Goal: Find specific page/section: Find specific page/section

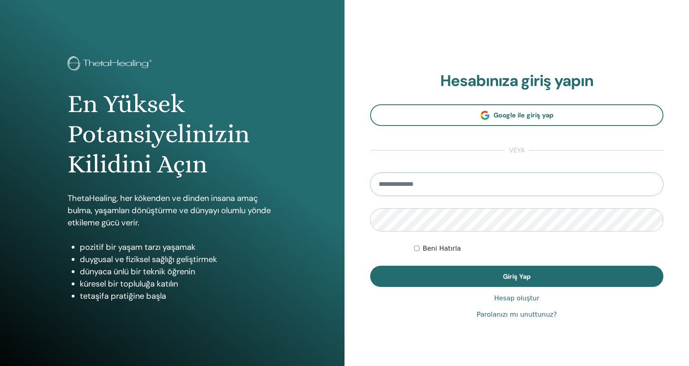
type input "**********"
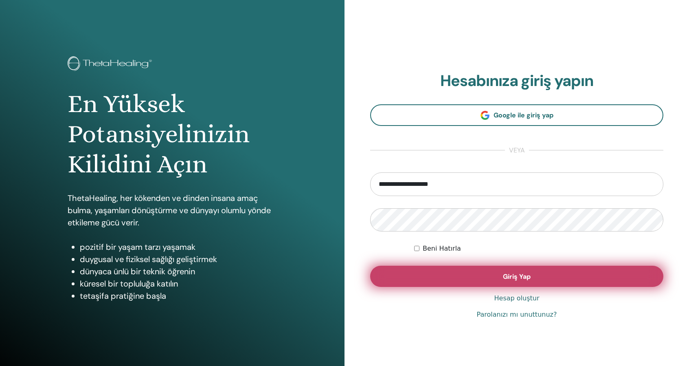
click at [540, 276] on button "Giriş Yap" at bounding box center [516, 275] width 293 height 21
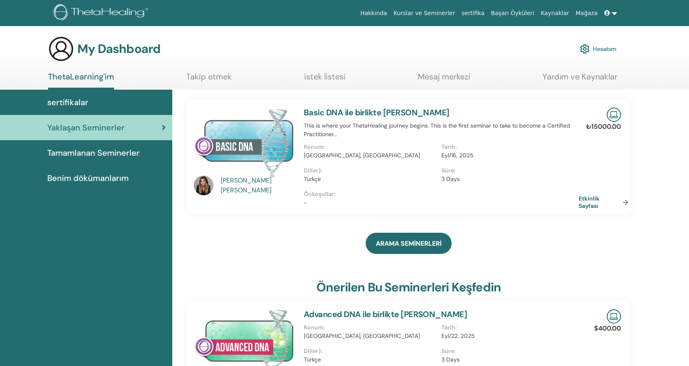
click at [87, 103] on span "sertifikalar" at bounding box center [67, 102] width 41 height 12
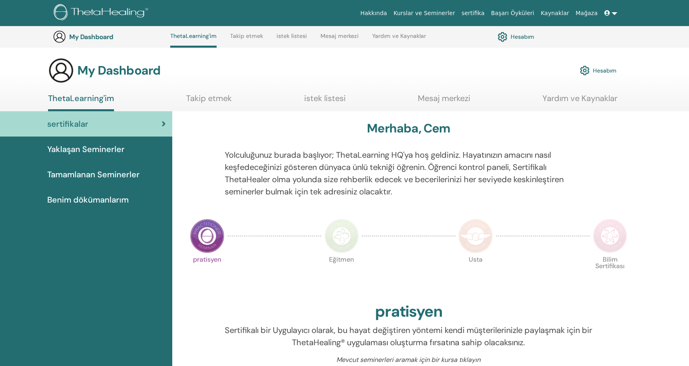
scroll to position [225, 0]
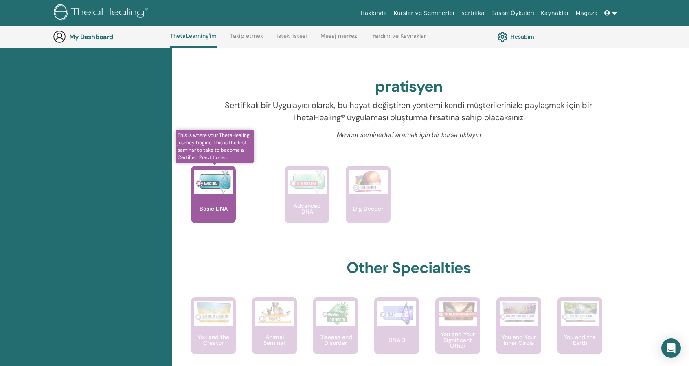
click at [217, 189] on img at bounding box center [213, 182] width 39 height 24
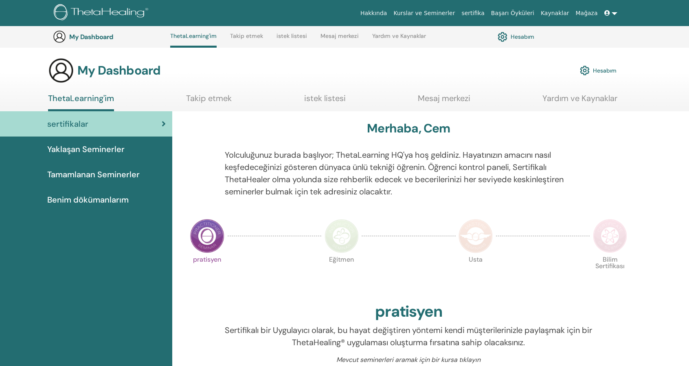
scroll to position [225, 0]
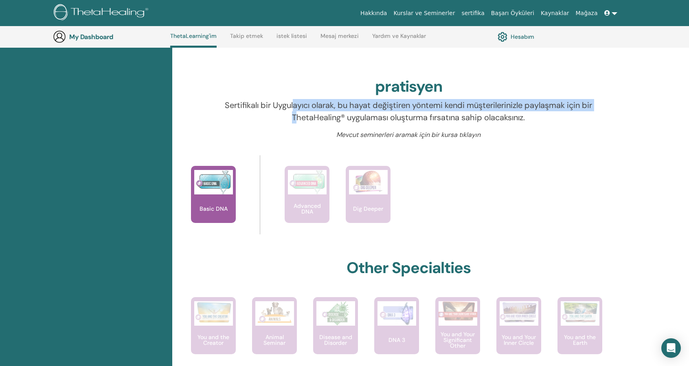
drag, startPoint x: 299, startPoint y: 107, endPoint x: 303, endPoint y: 117, distance: 10.4
click at [303, 117] on p "Sertifikalı bir Uygulayıcı olarak, bu hayat değiştiren yöntemi kendi müşteriler…" at bounding box center [408, 111] width 367 height 24
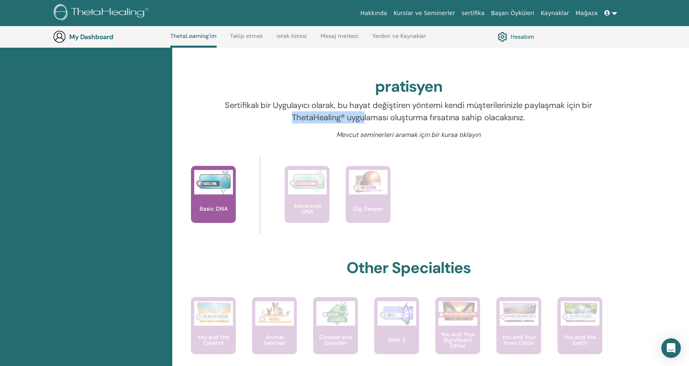
drag, startPoint x: 297, startPoint y: 120, endPoint x: 377, endPoint y: 117, distance: 80.3
click at [372, 117] on p "Sertifikalı bir Uygulayıcı olarak, bu hayat değiştiren yöntemi kendi müşteriler…" at bounding box center [408, 111] width 367 height 24
click at [380, 116] on p "Sertifikalı bir Uygulayıcı olarak, bu hayat değiştiren yöntemi kendi müşteriler…" at bounding box center [408, 111] width 367 height 24
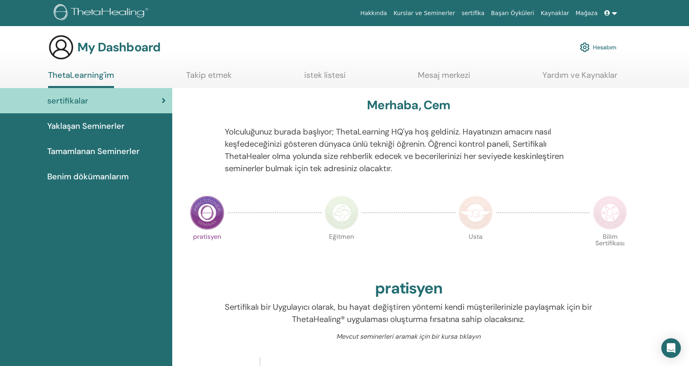
scroll to position [0, 0]
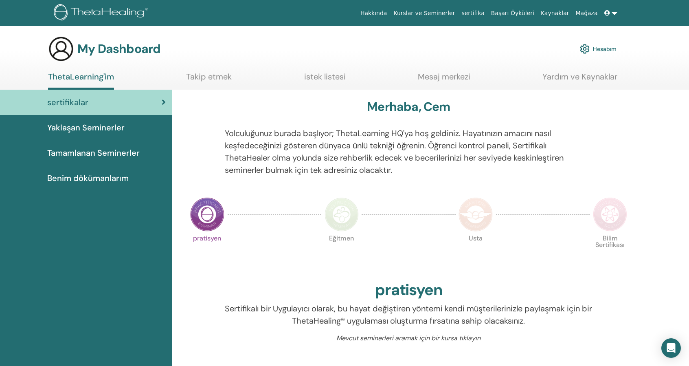
click at [165, 101] on icon at bounding box center [164, 102] width 4 height 8
click at [117, 157] on span "Tamamlanan Seminerler" at bounding box center [93, 153] width 92 height 12
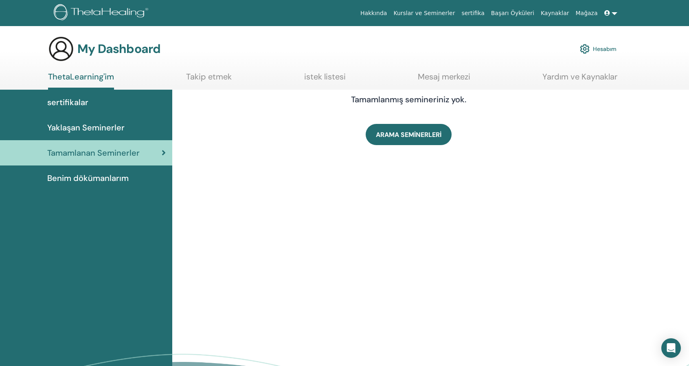
click at [118, 177] on span "Benim dökümanlarım" at bounding box center [87, 178] width 81 height 12
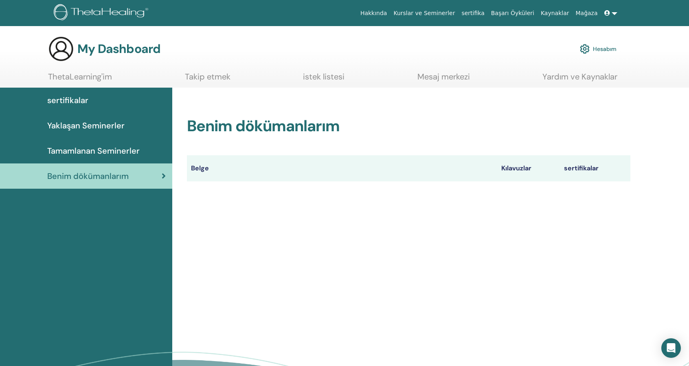
click at [130, 178] on div "Benim dökümanlarım" at bounding box center [86, 176] width 159 height 12
